Goal: Information Seeking & Learning: Understand process/instructions

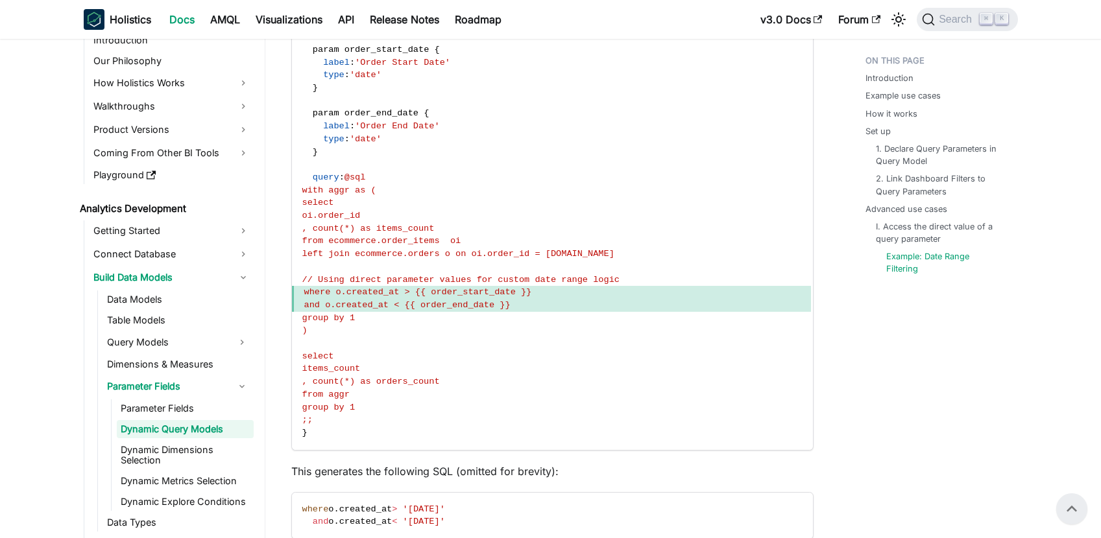
scroll to position [3867, 0]
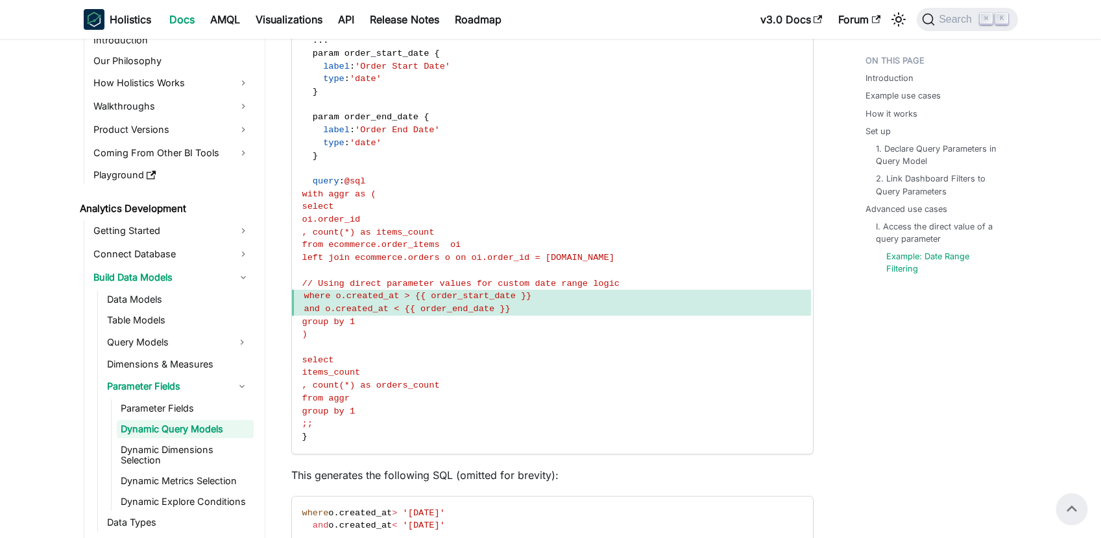
click at [565, 303] on span "where o.created_at > {{ order_start_date }}" at bounding box center [551, 296] width 519 height 13
drag, startPoint x: 565, startPoint y: 340, endPoint x: 447, endPoint y: 339, distance: 117.4
click at [447, 303] on span "where o.created_at > {{ order_start_date }}" at bounding box center [551, 296] width 519 height 13
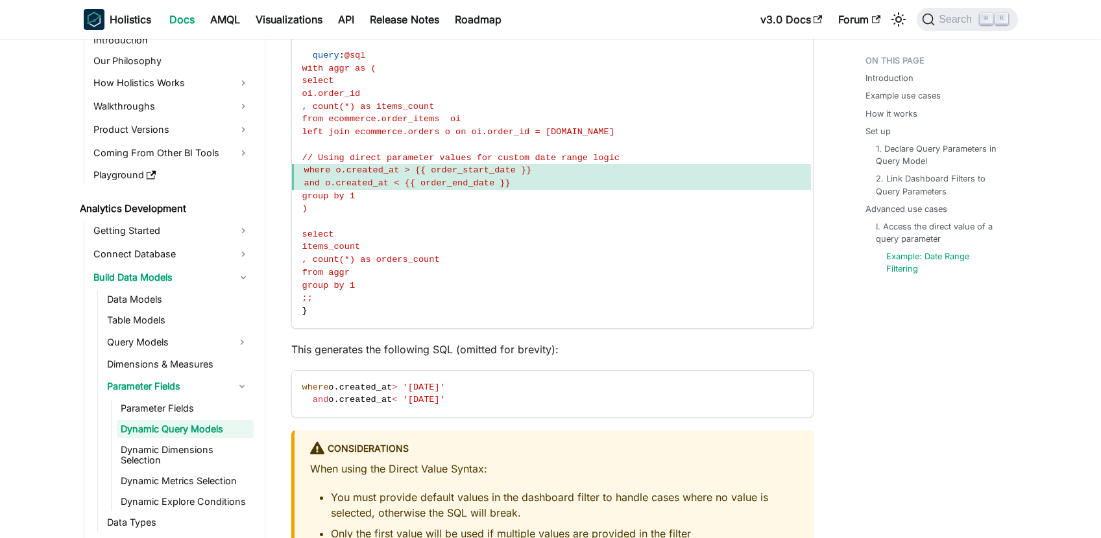
scroll to position [4015, 0]
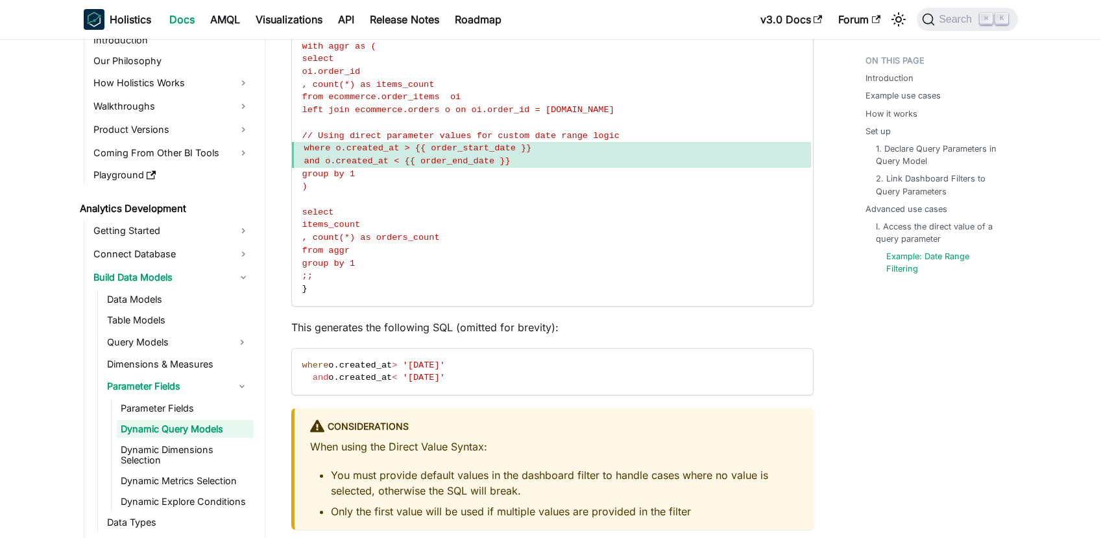
click at [566, 155] on span "where o.created_at > {{ order_start_date }}" at bounding box center [551, 148] width 519 height 13
drag, startPoint x: 566, startPoint y: 189, endPoint x: 447, endPoint y: 193, distance: 118.1
click at [447, 155] on span "where o.created_at > {{ order_start_date }}" at bounding box center [551, 148] width 519 height 13
click at [412, 213] on code "Model order_items_aggr { . . . param order_start_date { label : 'Order Start Da…" at bounding box center [551, 85] width 519 height 442
click at [366, 153] on span "where o.created_at > {{ order_start_date }}" at bounding box center [418, 148] width 228 height 10
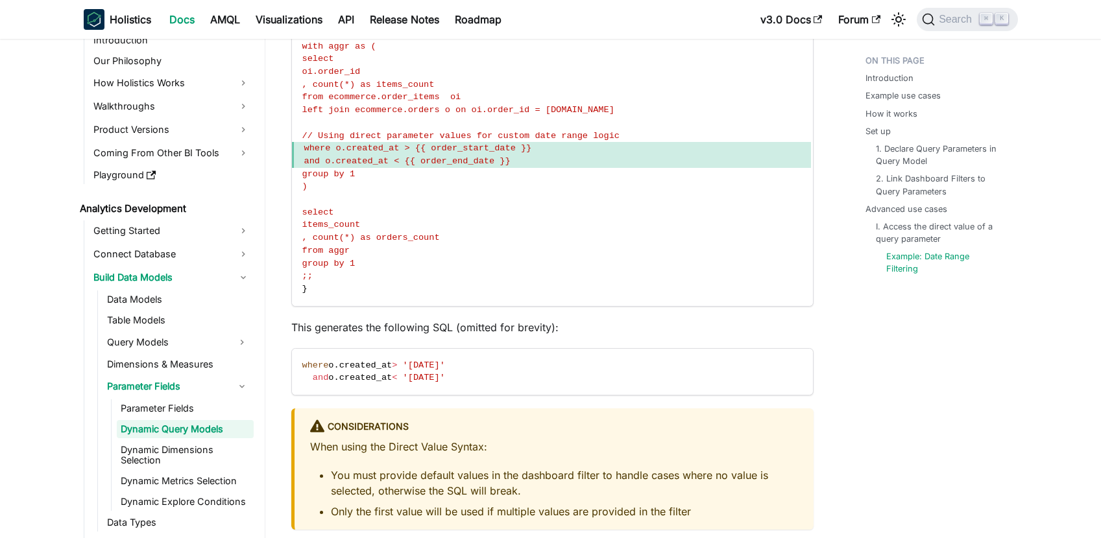
click at [365, 166] on span "and o.created_at < {{ order_end_date }}" at bounding box center [407, 161] width 206 height 10
click at [161, 459] on link "Dynamic Dimensions Selection" at bounding box center [185, 455] width 137 height 29
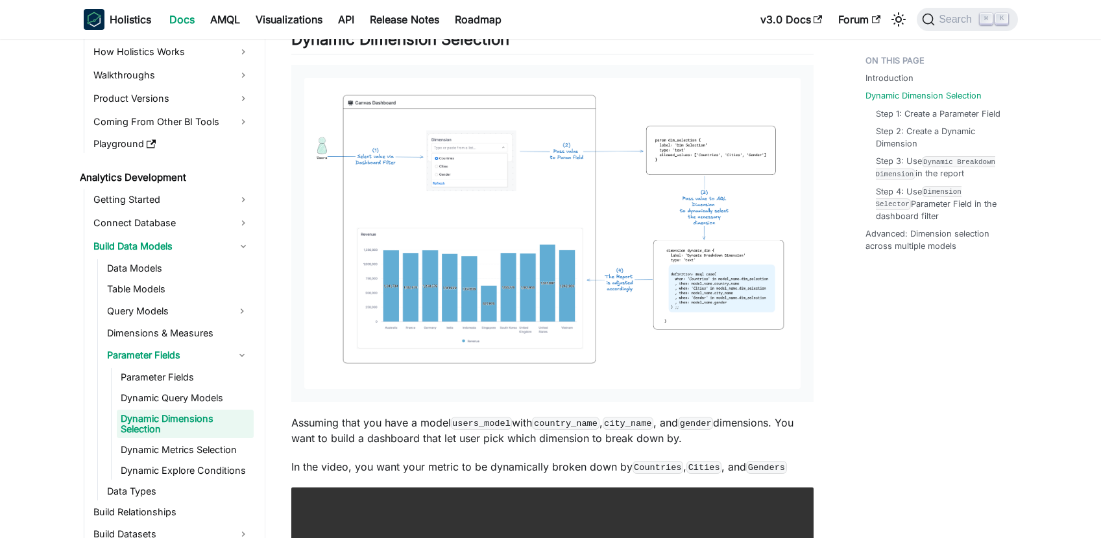
scroll to position [673, 0]
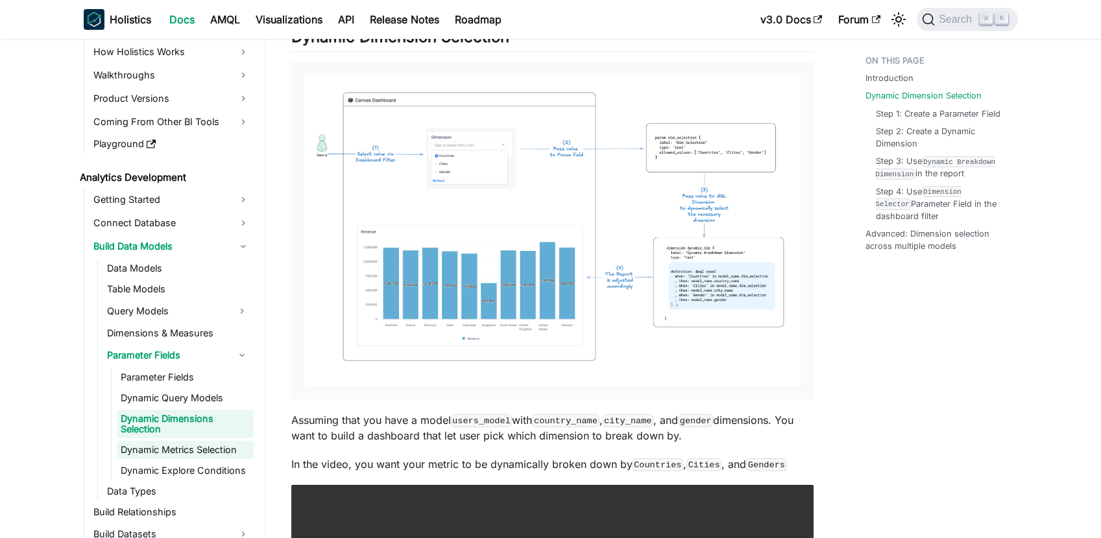
click at [200, 453] on link "Dynamic Metrics Selection" at bounding box center [185, 450] width 137 height 18
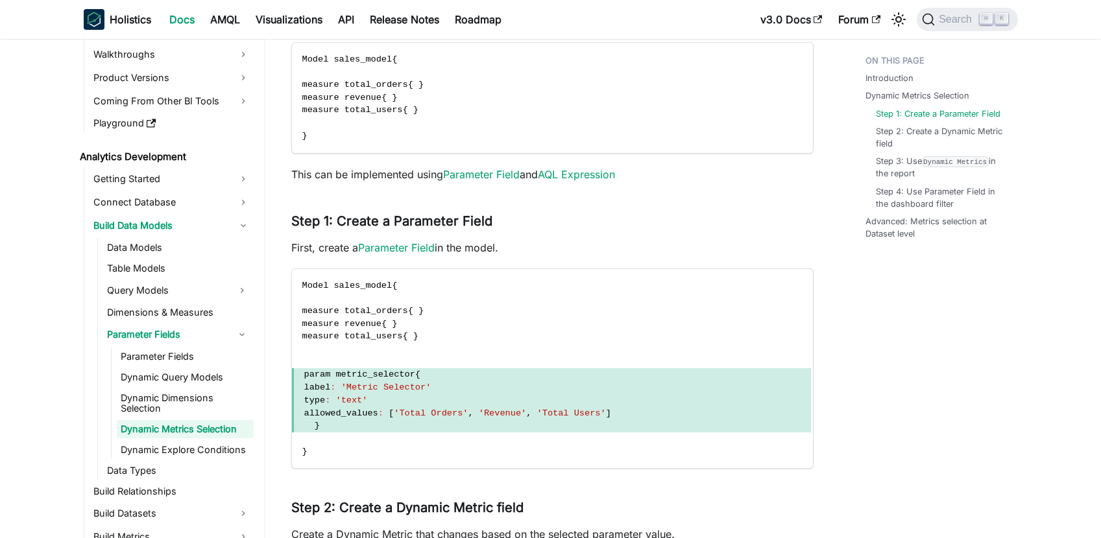
scroll to position [1066, 0]
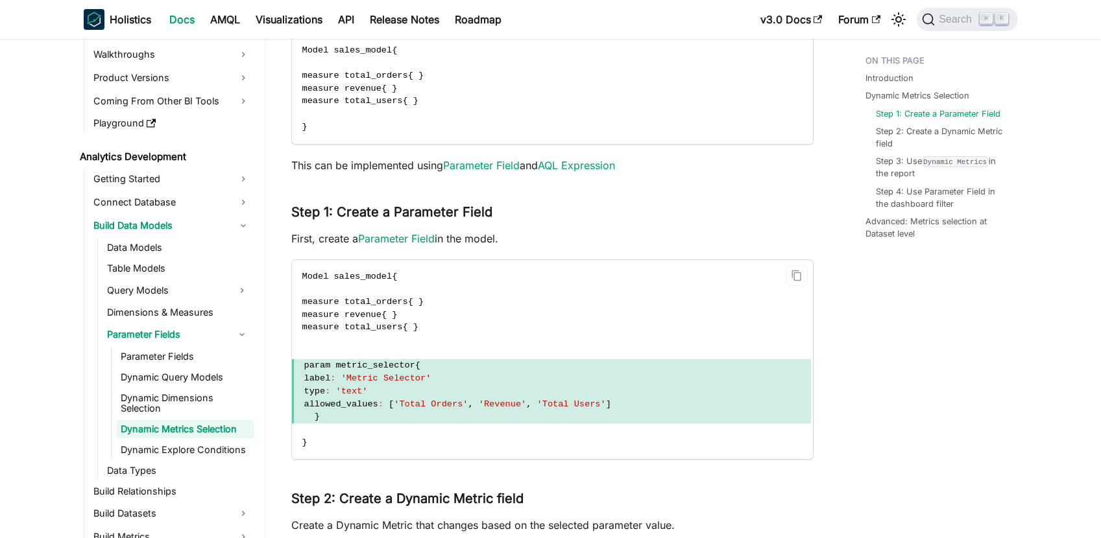
click at [394, 404] on span "[" at bounding box center [390, 404] width 5 height 10
drag, startPoint x: 410, startPoint y: 404, endPoint x: 473, endPoint y: 403, distance: 62.9
click at [473, 403] on span "allowed_values : [ 'Total Orders' , 'Revenue' , 'Total Users' ]" at bounding box center [551, 404] width 519 height 13
click at [383, 404] on span ":" at bounding box center [380, 404] width 5 height 10
drag, startPoint x: 410, startPoint y: 405, endPoint x: 642, endPoint y: 405, distance: 232.2
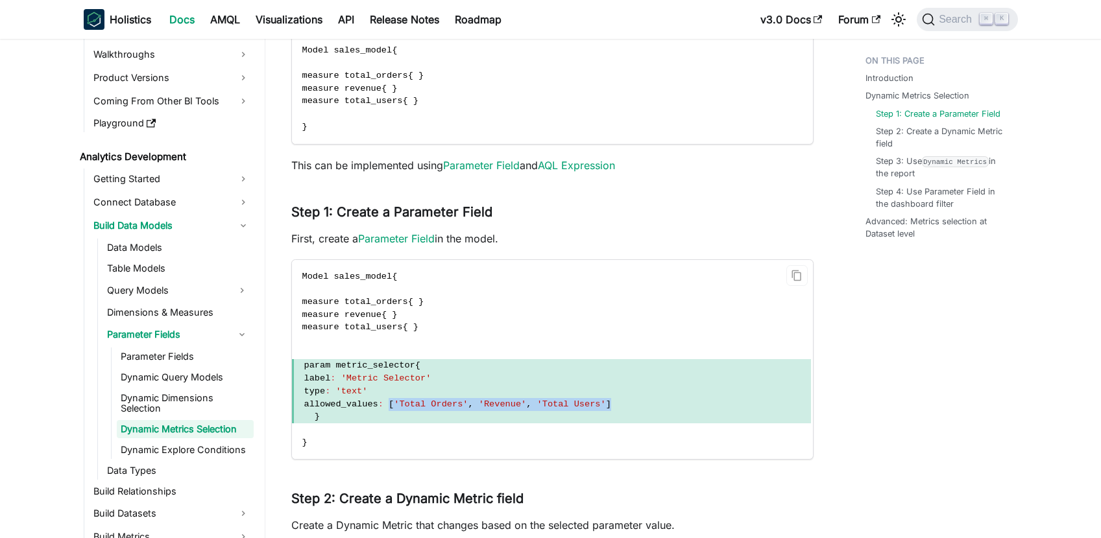
click at [642, 405] on span "allowed_values : [ 'Total Orders' , 'Revenue' , 'Total Users' ]" at bounding box center [551, 404] width 519 height 13
click at [611, 404] on span "]" at bounding box center [608, 404] width 5 height 10
drag, startPoint x: 647, startPoint y: 403, endPoint x: 411, endPoint y: 407, distance: 236.1
click at [411, 407] on span "allowed_values : [ 'Total Orders' , 'Revenue' , 'Total Users' ]" at bounding box center [551, 404] width 519 height 13
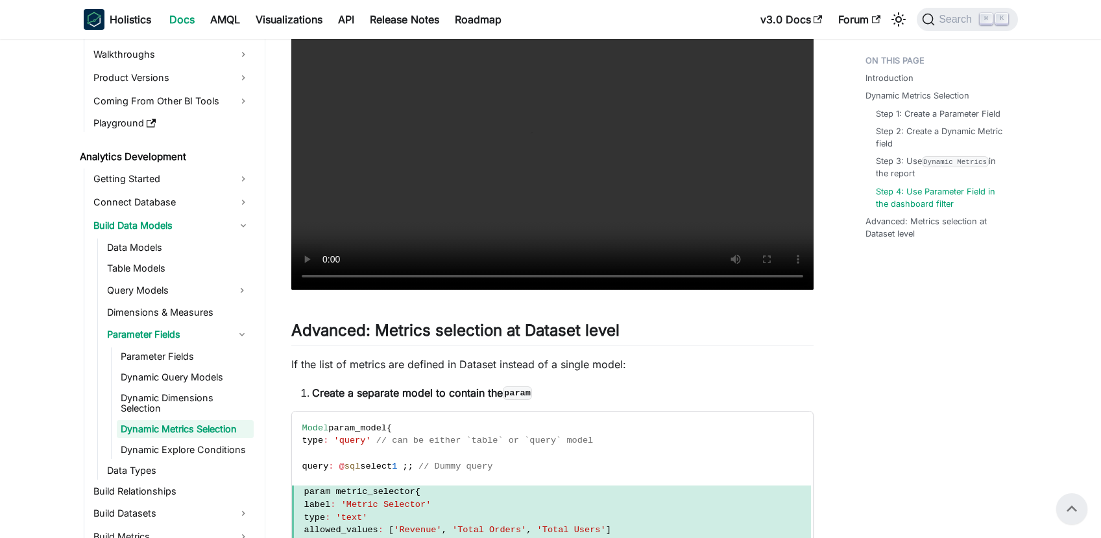
scroll to position [1759, 0]
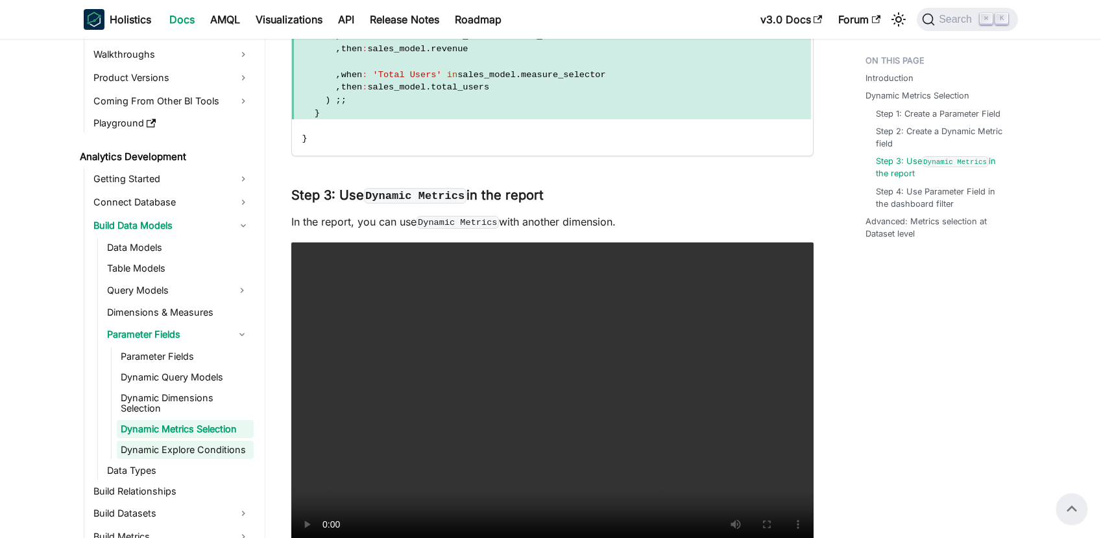
click at [178, 452] on link "Dynamic Explore Conditions" at bounding box center [185, 450] width 137 height 18
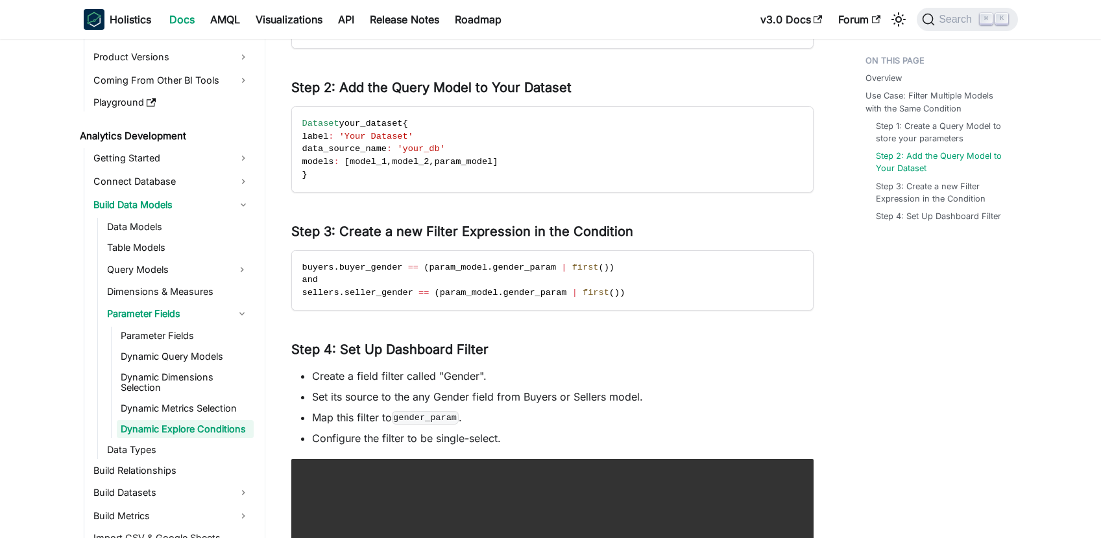
scroll to position [647, 0]
